Goal: Communication & Community: Answer question/provide support

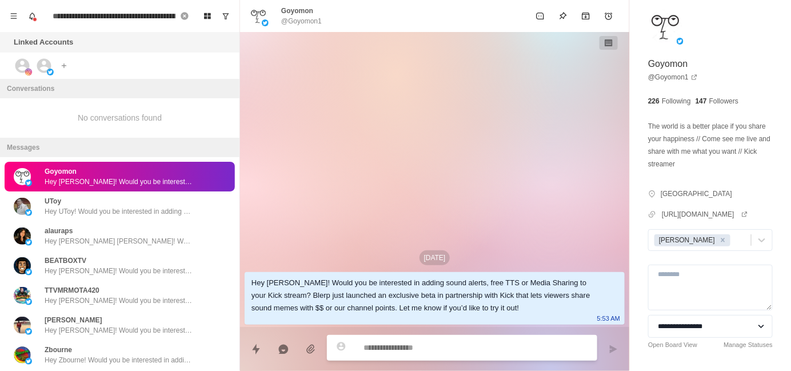
type textarea "*"
click at [185, 17] on icon "Remove search" at bounding box center [184, 15] width 7 height 7
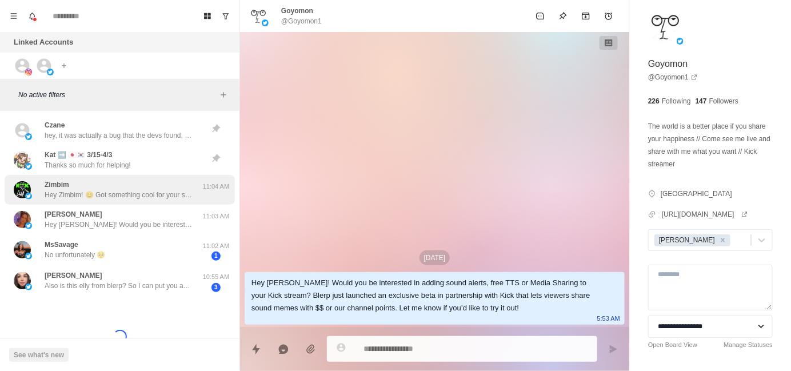
click at [113, 191] on p "Hey Zimbim! 😊 Got something cool for your stream that could seriously level up …" at bounding box center [119, 195] width 149 height 10
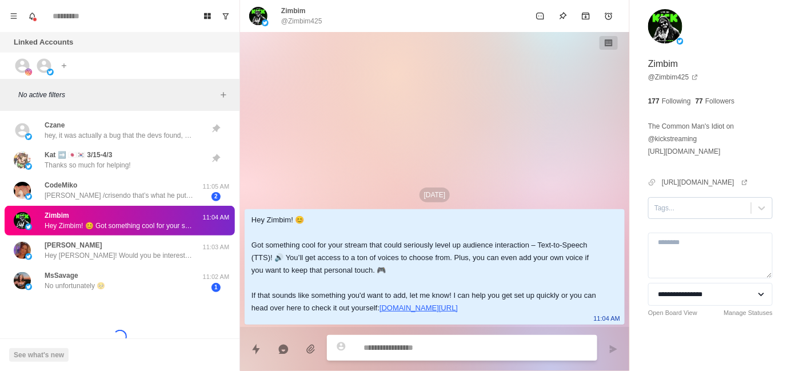
click at [686, 211] on div at bounding box center [700, 208] width 91 height 13
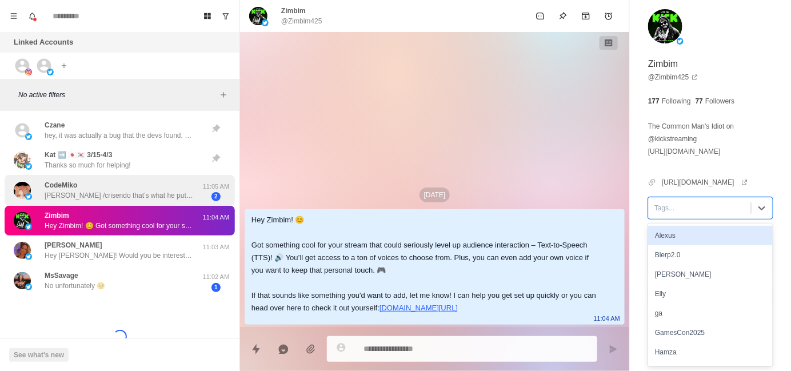
click at [121, 197] on p "[PERSON_NAME] /crisendo that’s what he put in" at bounding box center [119, 195] width 149 height 10
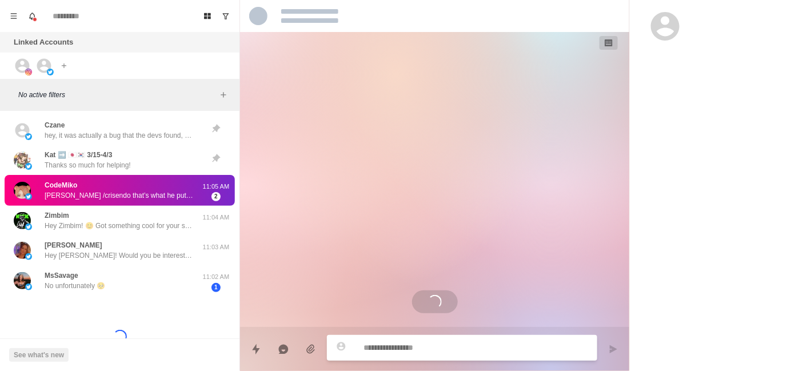
scroll to position [75, 0]
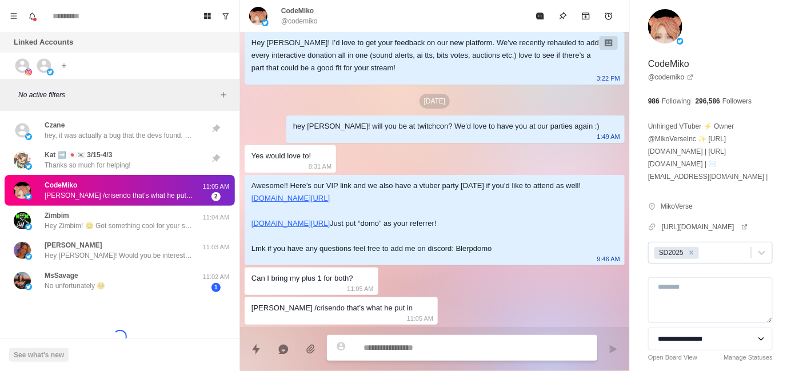
type textarea "*"
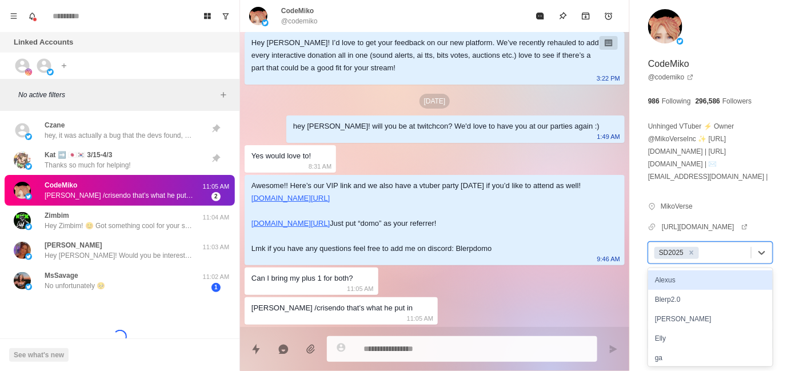
click at [727, 256] on div at bounding box center [724, 252] width 44 height 13
type input "**"
click at [712, 278] on div "[PERSON_NAME]" at bounding box center [710, 279] width 125 height 19
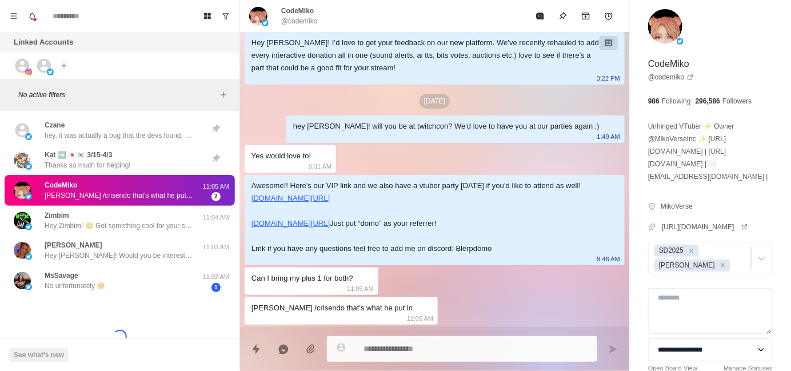
click at [504, 276] on div "[DATE] Hey [PERSON_NAME]! I’d love to get your feedback on our new platform. We…" at bounding box center [434, 160] width 389 height 333
click at [733, 265] on div at bounding box center [739, 265] width 13 height 13
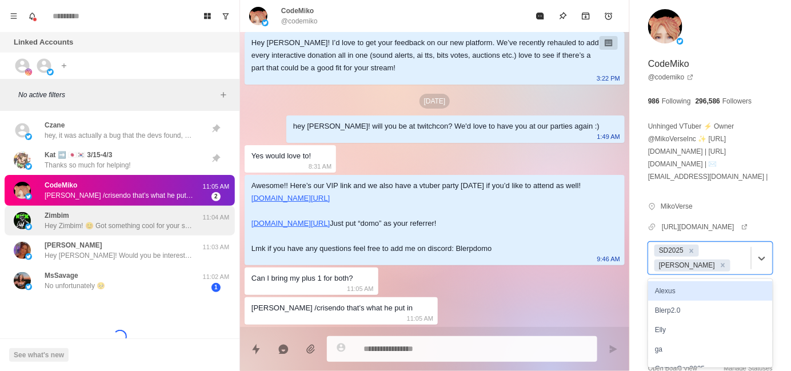
type textarea "*"
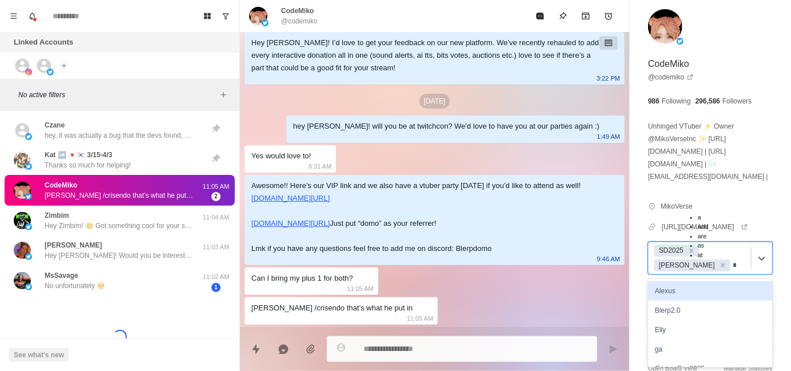
type input "**"
type textarea "*"
type input "*"
type textarea "*"
type input "*"
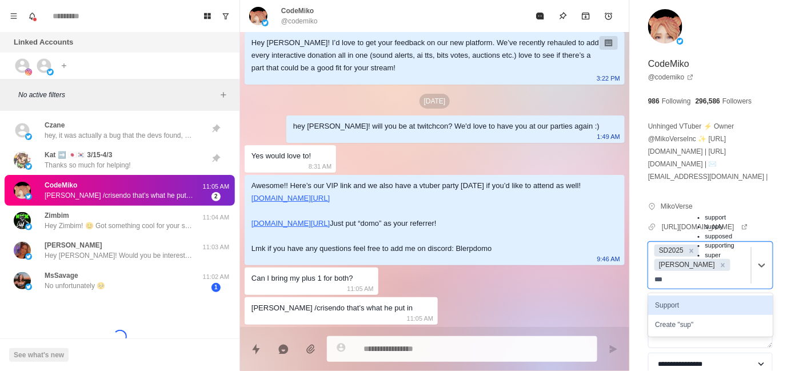
type input "****"
type textarea "*"
click at [699, 296] on div "Support" at bounding box center [710, 305] width 125 height 19
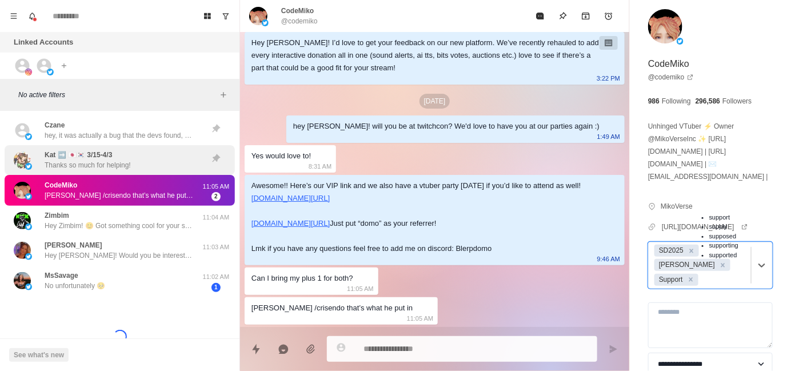
click at [125, 167] on p "Thanks so much for helping!" at bounding box center [88, 165] width 86 height 10
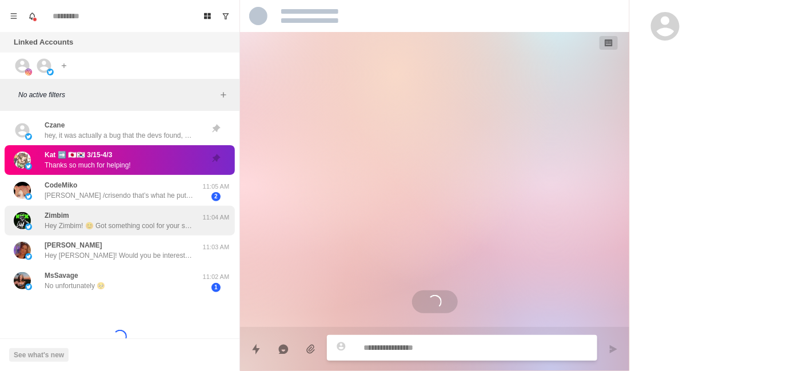
click at [116, 211] on div "Zimbim Hey Zimbim! 😊 Got something cool for your stream that could seriously le…" at bounding box center [119, 220] width 149 height 21
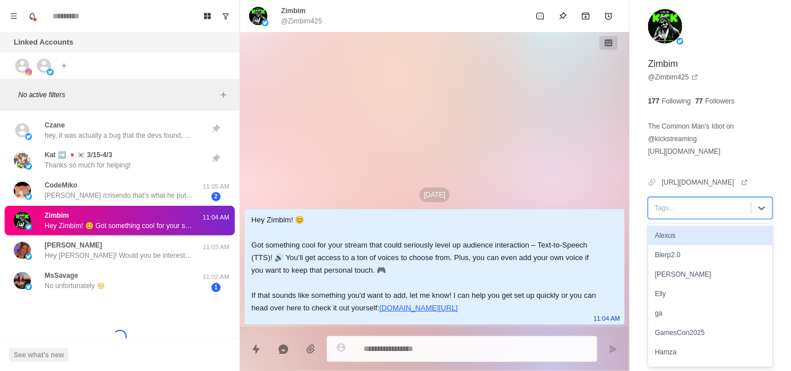
click at [680, 204] on div at bounding box center [700, 208] width 91 height 13
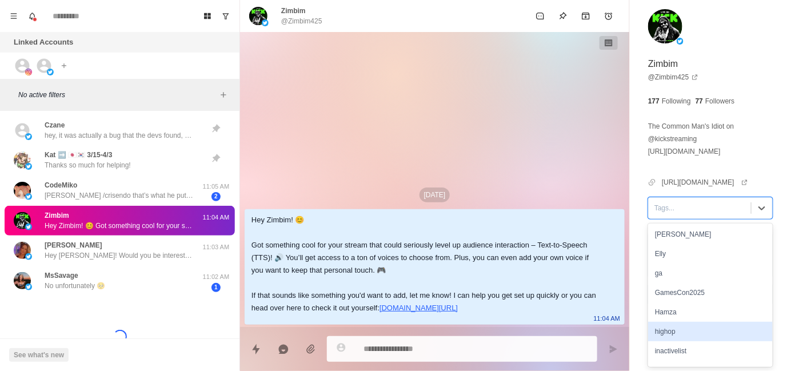
scroll to position [114, 0]
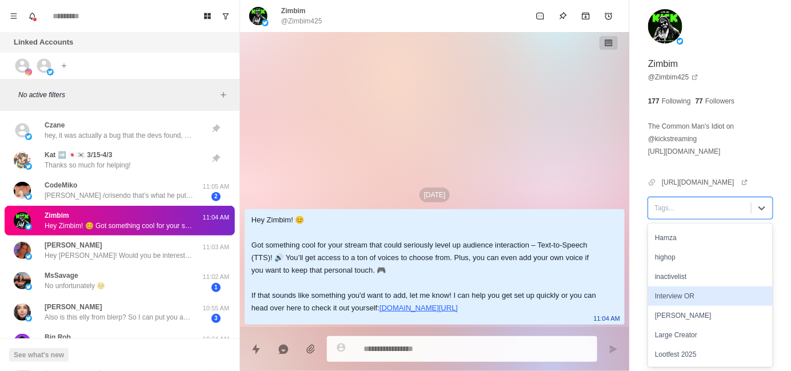
click at [686, 315] on div "[PERSON_NAME]" at bounding box center [710, 315] width 125 height 19
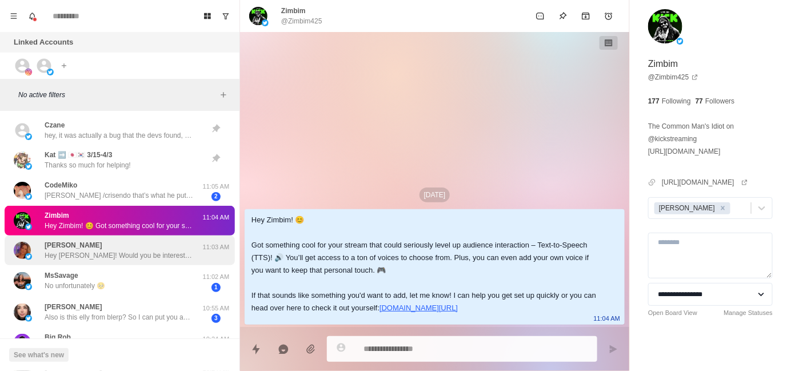
click at [72, 251] on p "Hey [PERSON_NAME]! Would you be interested in adding sound alerts, free TTS or …" at bounding box center [119, 255] width 149 height 10
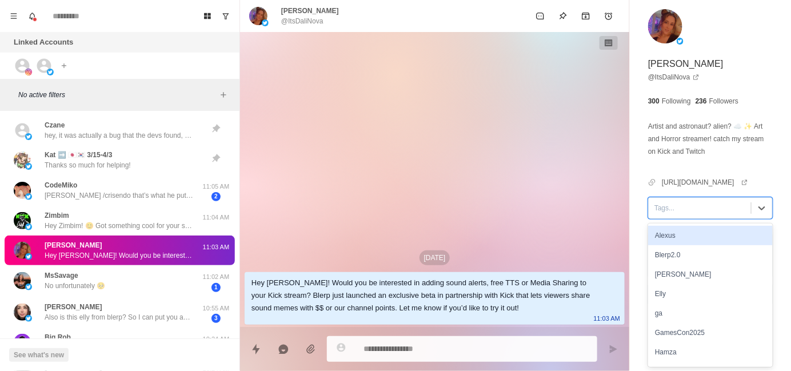
click at [670, 204] on div at bounding box center [700, 208] width 91 height 13
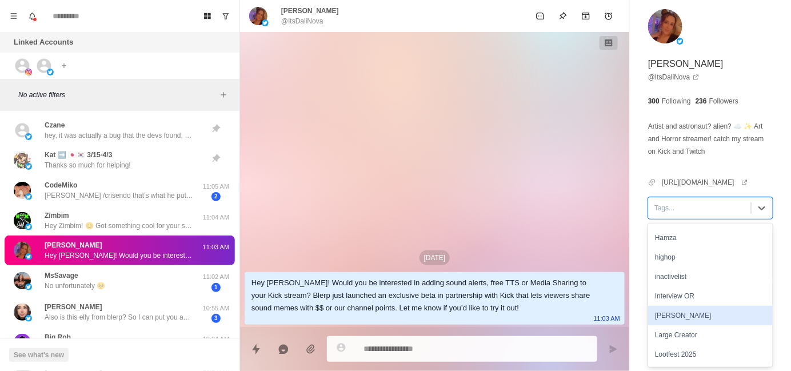
click at [672, 316] on div "[PERSON_NAME]" at bounding box center [710, 315] width 125 height 19
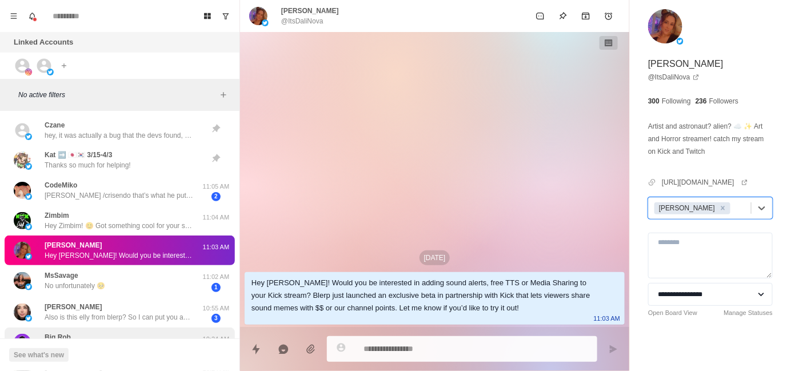
scroll to position [0, 0]
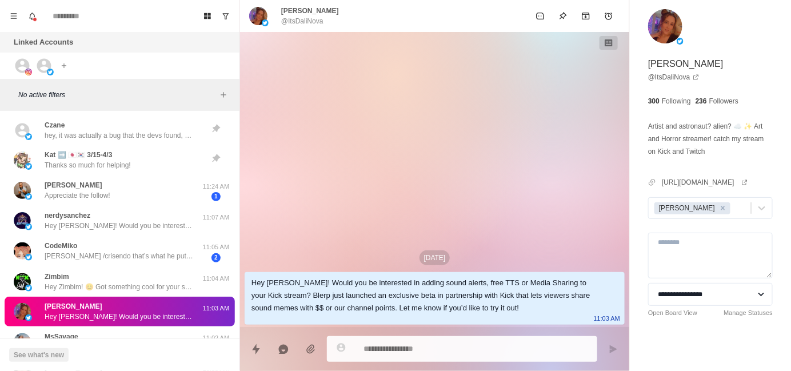
type textarea "*"
